Goal: Browse casually: Explore the website without a specific task or goal

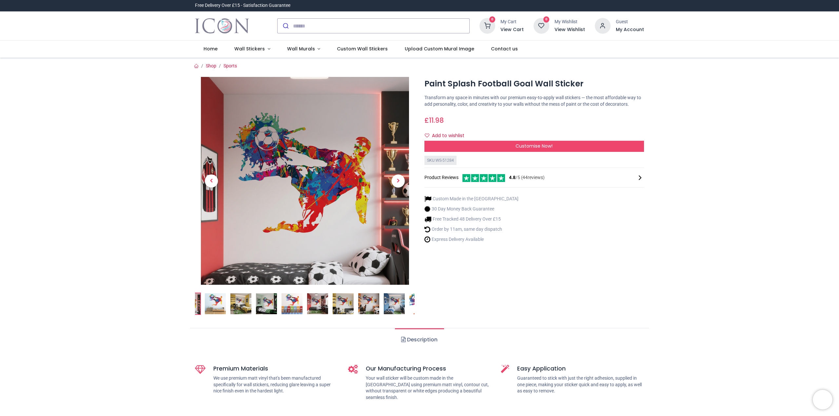
click at [260, 303] on img at bounding box center [266, 303] width 21 height 21
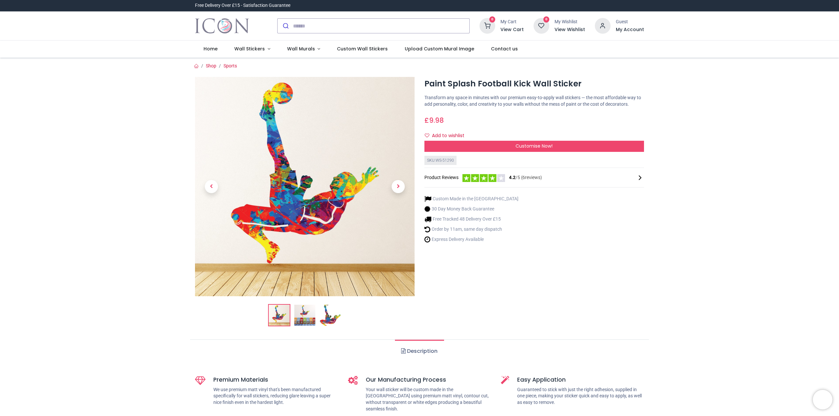
drag, startPoint x: 298, startPoint y: 323, endPoint x: 312, endPoint y: 313, distance: 17.2
click at [298, 323] on img at bounding box center [304, 315] width 21 height 21
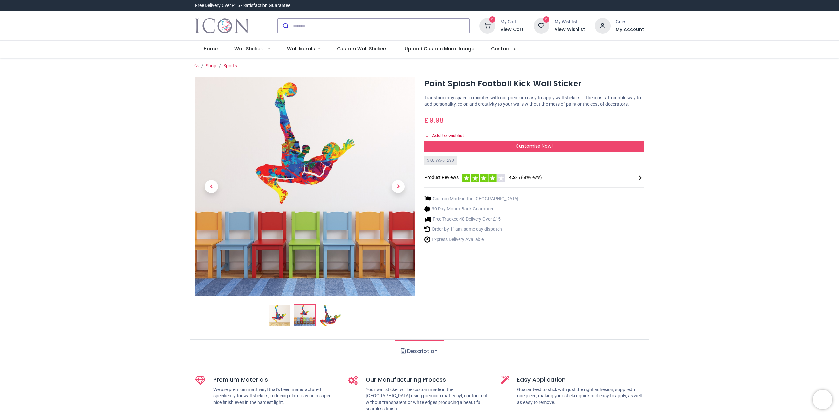
click at [329, 319] on img at bounding box center [330, 315] width 21 height 21
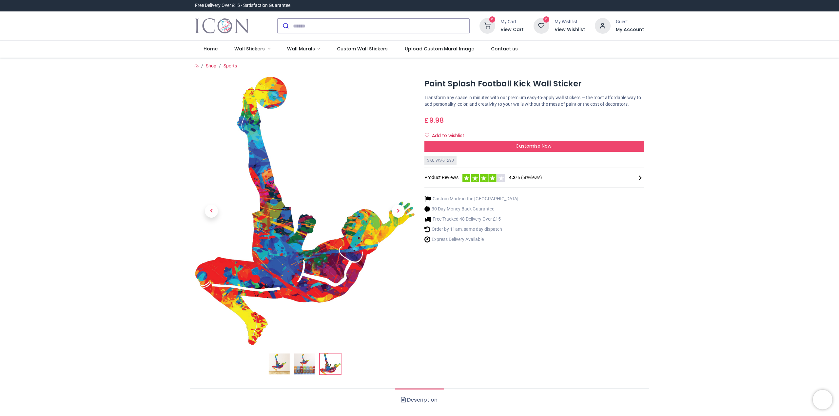
click at [283, 364] on img at bounding box center [279, 364] width 21 height 21
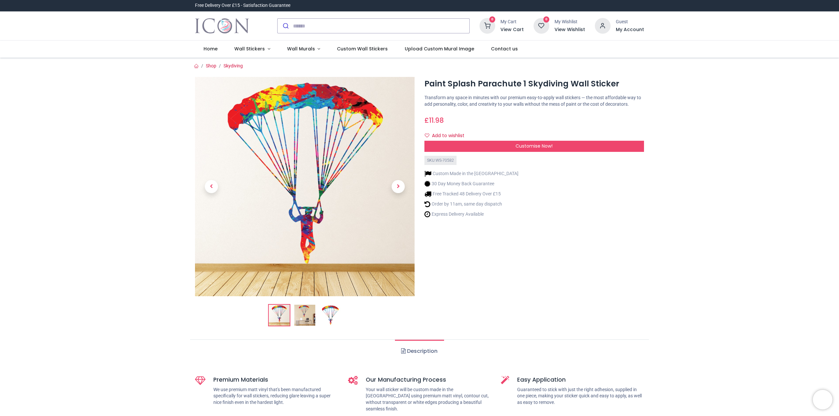
click at [309, 319] on img at bounding box center [304, 315] width 21 height 21
